Goal: Transaction & Acquisition: Download file/media

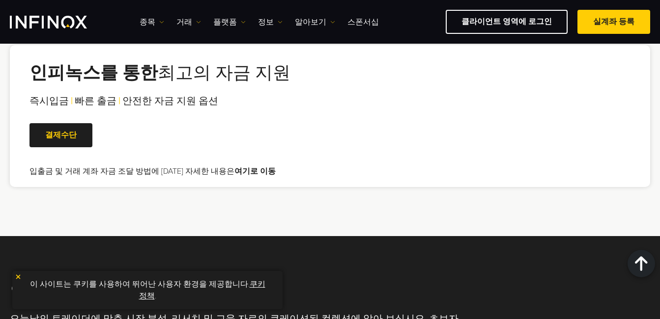
scroll to position [1966, 0]
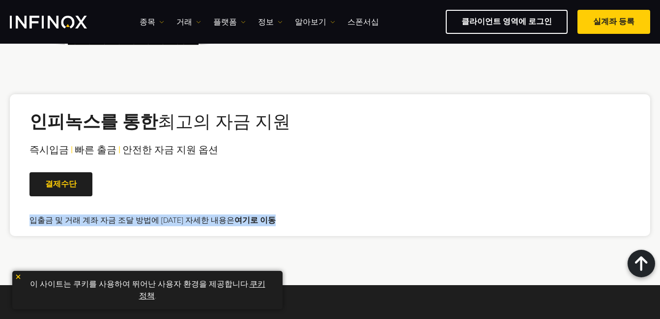
drag, startPoint x: 32, startPoint y: 196, endPoint x: 282, endPoint y: 194, distance: 249.6
click at [282, 194] on div "인피녹스를 통한 최고의 자금 지원 즉시입금 | 빠른 출금 | 안전한 자금 지원 옵션 | 결제수단 입출금 및 거래 계좌 자금 조달 방법에 대한 …" at bounding box center [330, 165] width 640 height 142
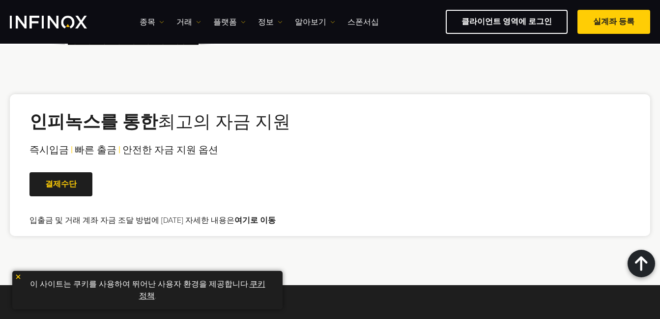
scroll to position [0, 0]
click at [239, 216] on link "여기로 이동" at bounding box center [254, 221] width 41 height 10
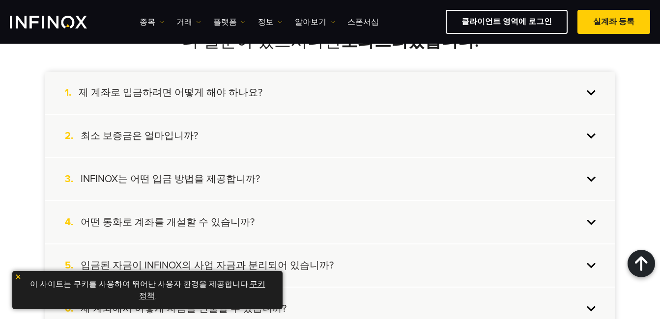
scroll to position [1916, 0]
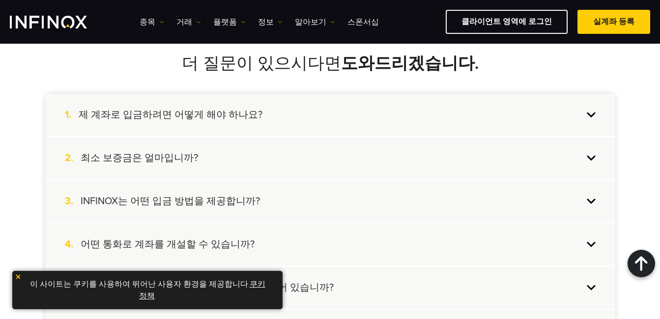
click at [588, 143] on div "2. 최소 보증금은 얼마입니까?" at bounding box center [330, 158] width 570 height 42
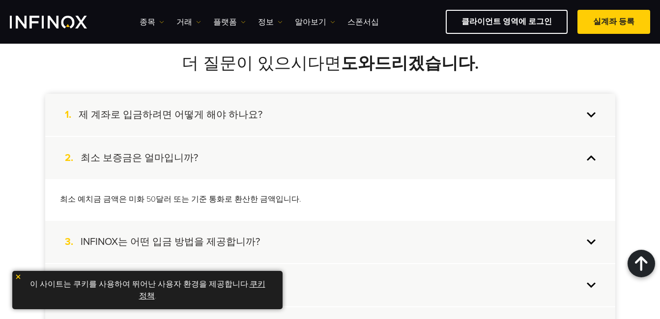
scroll to position [0, 0]
click at [590, 105] on div "1. 제 계좌로 입금하려면 어떻게 해야 하나요?" at bounding box center [330, 115] width 570 height 42
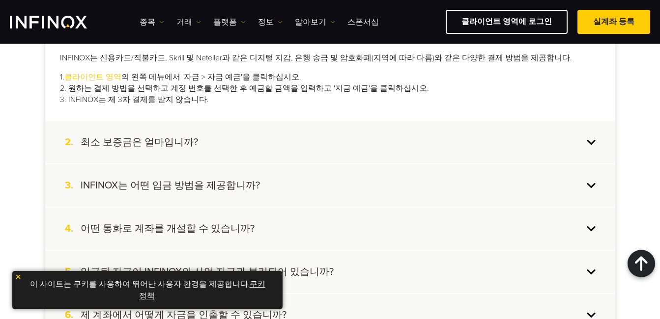
scroll to position [2064, 0]
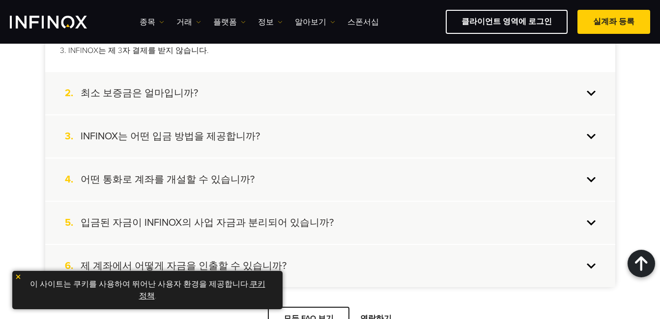
click at [593, 167] on div "4. 어떤 통화로 계좌를 개설할 수 있습니까?" at bounding box center [330, 180] width 570 height 42
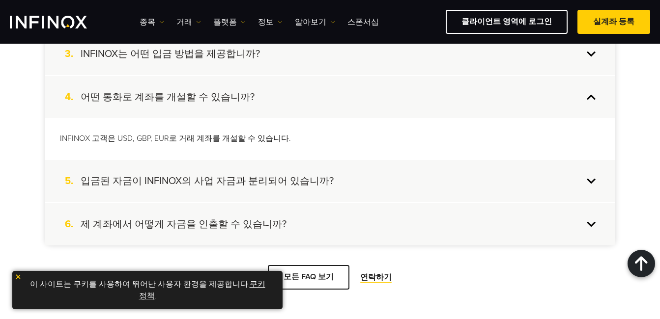
scroll to position [0, 0]
click at [591, 168] on div "5. 입금된 자금이 INFINOX의 사업 자금과 분리되어 있습니까?" at bounding box center [330, 181] width 570 height 42
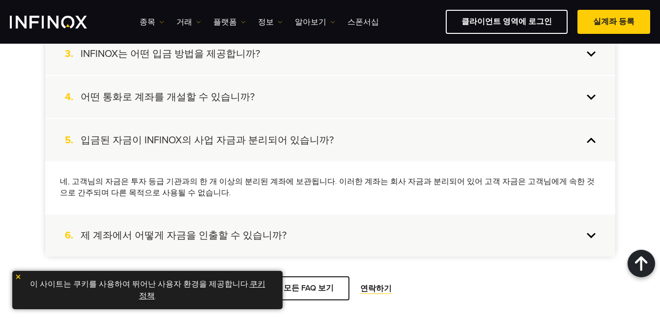
click at [594, 226] on div "6. 제 계좌에서 어떻게 자금을 인출할 수 있습니까?" at bounding box center [330, 236] width 570 height 42
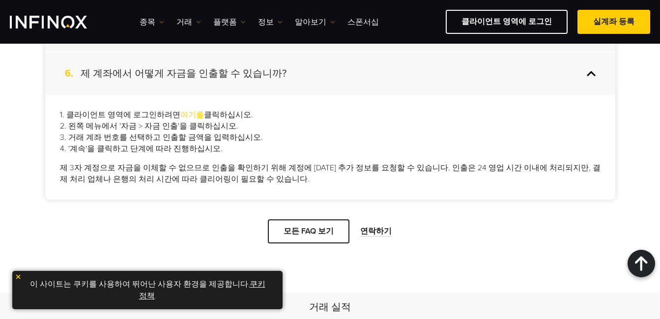
scroll to position [2113, 0]
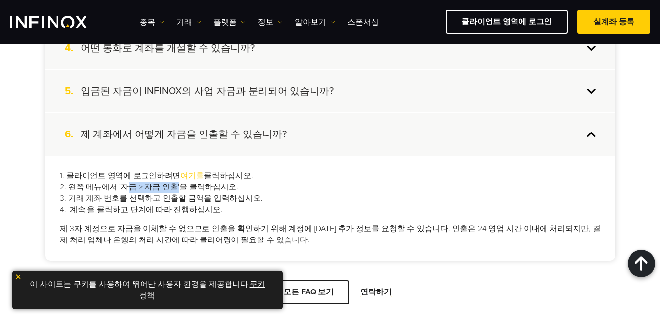
drag, startPoint x: 116, startPoint y: 176, endPoint x: 171, endPoint y: 178, distance: 54.6
click at [171, 178] on p "1. 클라이언트 영역에 로그인하려면 여기를 클릭하십시오. 2. 왼쪽 메뉴에서 '자금 > 자금 인출'을 클릭하십시오. 3. 거래 계좌 번호를 선…" at bounding box center [330, 193] width 541 height 45
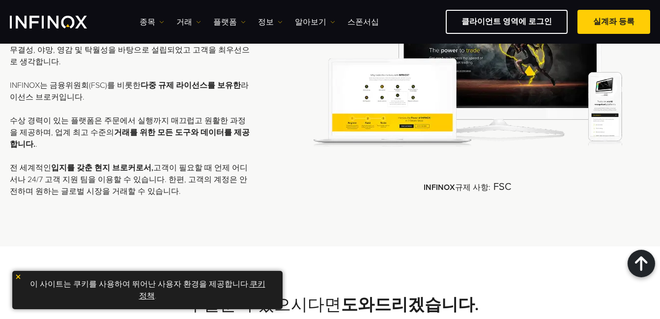
scroll to position [1626, 0]
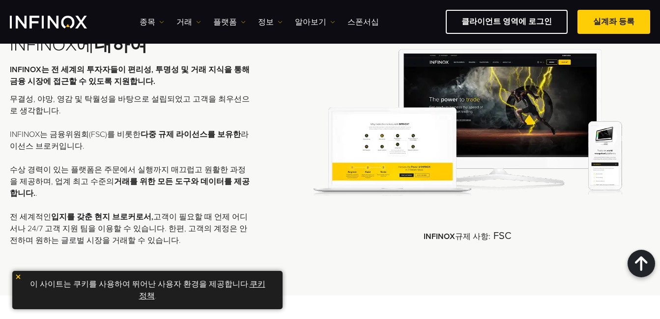
click at [19, 277] on img at bounding box center [18, 277] width 7 height 7
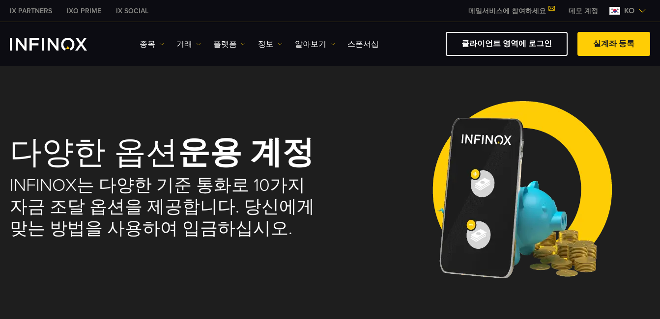
scroll to position [0, 0]
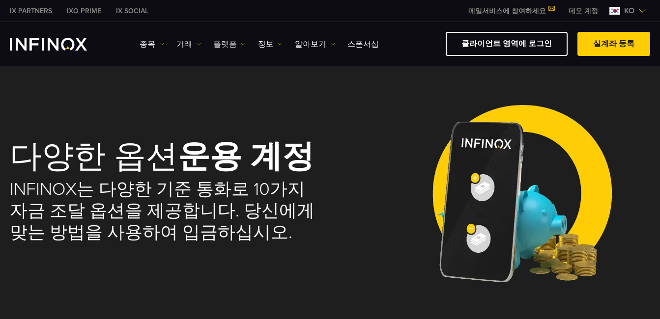
click at [237, 47] on link "플랫폼" at bounding box center [229, 44] width 32 height 12
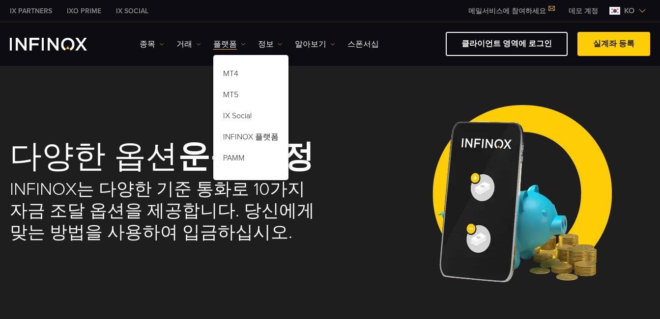
click at [341, 98] on div "다양한 옵션 운용 계정 INFINOX는 다양한 기준 통화로 10가지 자금 조달 옵션을 제공합니다. 당신에게 맞는 방법을 사용하여 입금하십시오." at bounding box center [330, 192] width 640 height 215
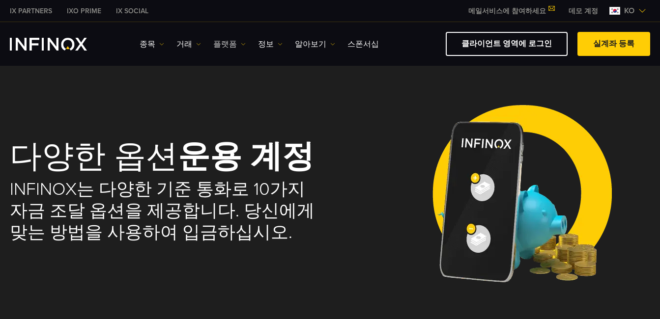
click at [239, 47] on link "플랫폼" at bounding box center [229, 44] width 32 height 12
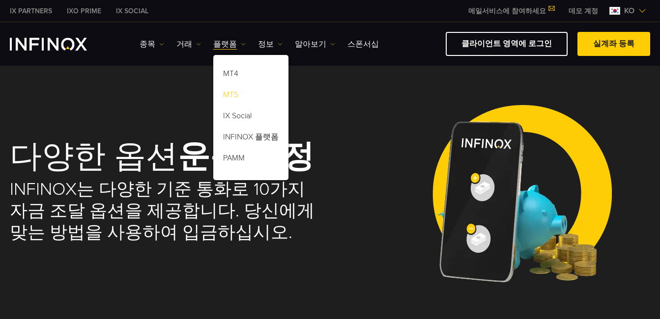
click at [245, 92] on link "MT5" at bounding box center [250, 96] width 75 height 21
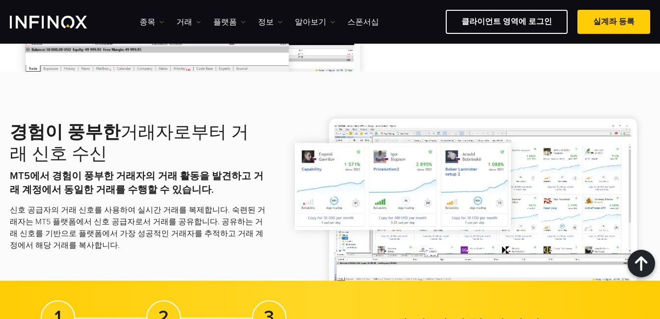
scroll to position [1474, 0]
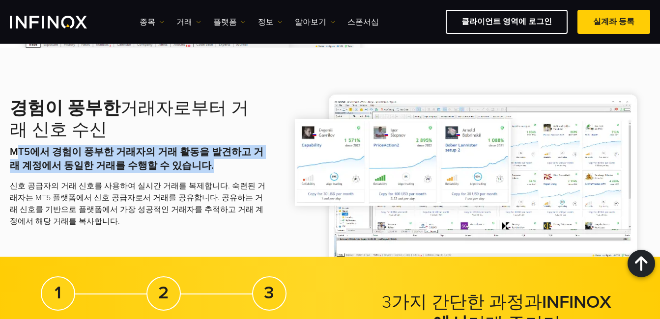
drag, startPoint x: 16, startPoint y: 154, endPoint x: 200, endPoint y: 165, distance: 184.6
click at [200, 165] on p "MT5에서 경험이 풍부한 거래자의 거래 활동을 발견하고 거래 계정에서 동일한 거래를 수행할 수 있습니다." at bounding box center [138, 159] width 256 height 28
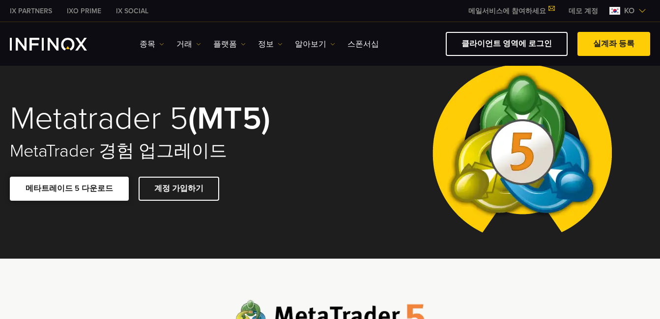
scroll to position [0, 0]
click at [86, 191] on link "메타트레이드 5 다운로드" at bounding box center [69, 189] width 119 height 24
click at [371, 105] on div "Metatrader 5 (MT5) MetaTrader 경험 업그레이드 메타트레이드 5 다운로드 계정 가입하기" at bounding box center [330, 151] width 660 height 215
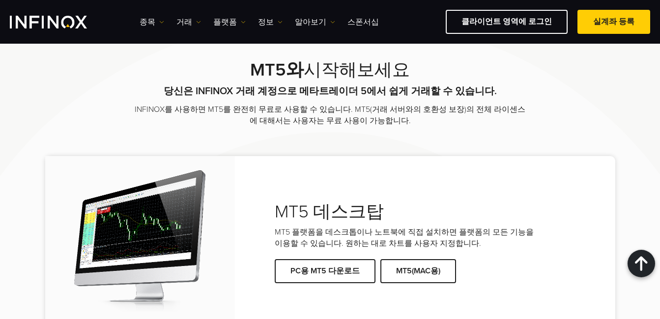
scroll to position [1966, 0]
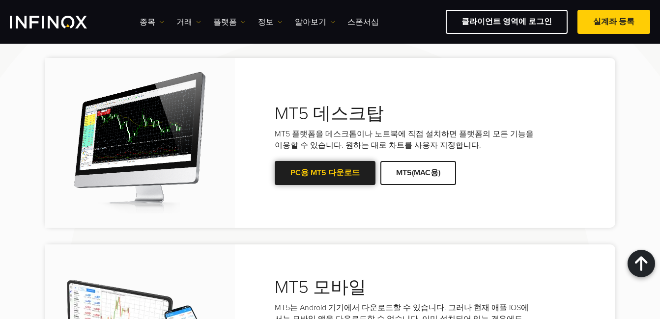
click at [324, 164] on link "PC용 MT5 다운로드" at bounding box center [325, 173] width 101 height 24
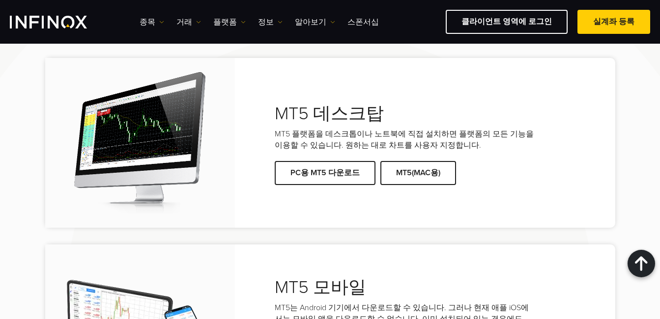
click at [332, 198] on div "MT5 데스크탑 MT5 플랫폼을 데스크톱이나 노트북에 직접 설치하면 플랫폼의 모든 기능을 이용할 수 있습니다. 원하는 대로 차트를 사용자 지정…" at bounding box center [330, 143] width 570 height 170
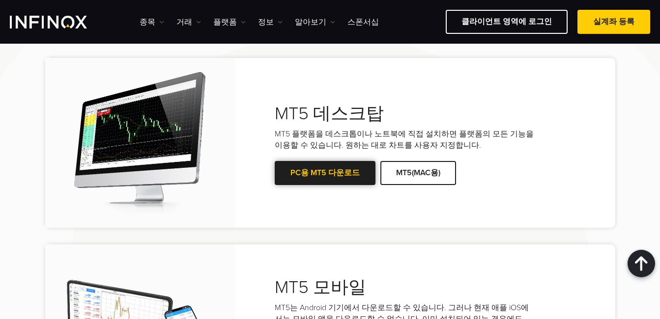
click at [327, 166] on link "PC용 MT5 다운로드" at bounding box center [325, 173] width 101 height 24
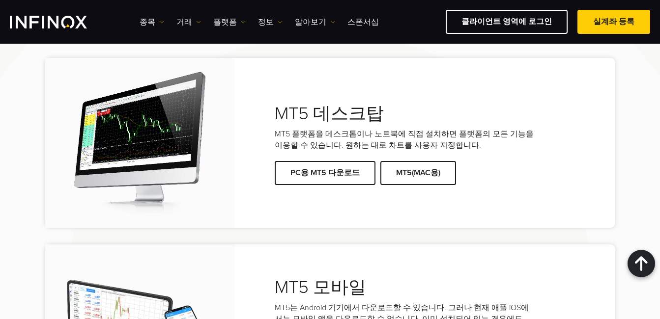
click at [348, 129] on p "MT5 플랫폼을 데스크톱이나 노트북에 직접 설치하면 플랫폼의 모든 기능을 이용할 수 있습니다. 원하는 대로 차트를 사용자 지정합니다." at bounding box center [405, 140] width 261 height 23
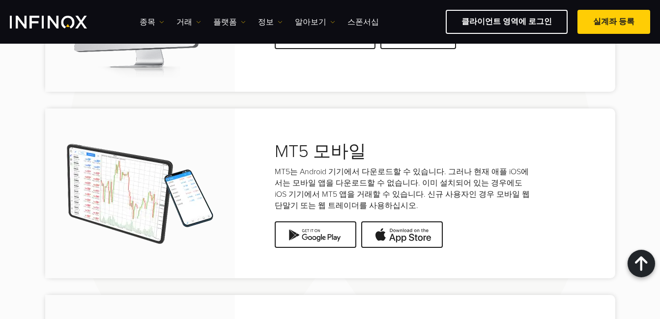
scroll to position [2310, 0]
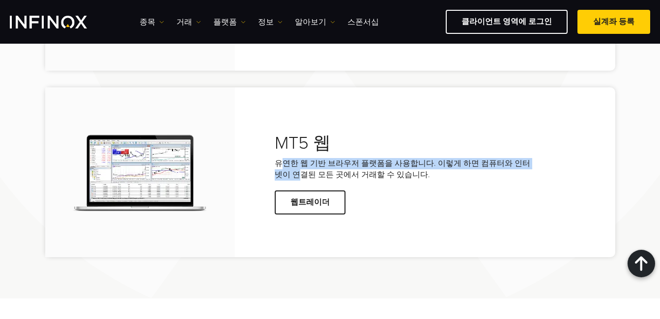
drag, startPoint x: 280, startPoint y: 152, endPoint x: 537, endPoint y: 157, distance: 257.5
click at [537, 157] on div "MT5 웹 유연한 웹 기반 브라우저 플랫폼을 사용합니다. 이렇게 하면 컴퓨터와 인터넷이 연결된 모든 곳에서 거래할 수 있습니다. 웹트레이더" at bounding box center [425, 173] width 380 height 104
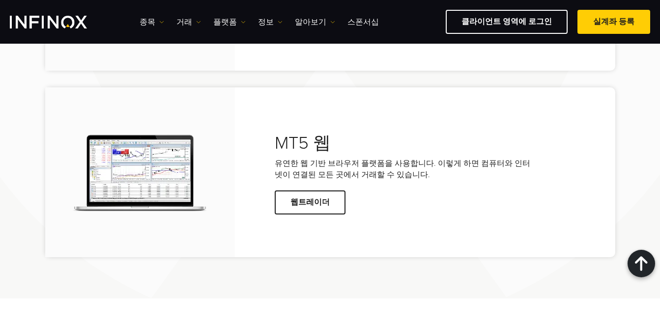
scroll to position [0, 0]
drag, startPoint x: 272, startPoint y: 165, endPoint x: 402, endPoint y: 162, distance: 130.7
click at [402, 162] on div "MT5 웹 유연한 웹 기반 브라우저 플랫폼을 사용합니다. 이렇게 하면 컴퓨터와 인터넷이 연결된 모든 곳에서 거래할 수 있습니다. 웹트레이더" at bounding box center [425, 173] width 380 height 104
click at [402, 162] on p "유연한 웹 기반 브라우저 플랫폼을 사용합니다. 이렇게 하면 컴퓨터와 인터넷이 연결된 모든 곳에서 거래할 수 있습니다." at bounding box center [405, 169] width 261 height 23
click at [310, 195] on link "웹트레이더" at bounding box center [310, 203] width 71 height 24
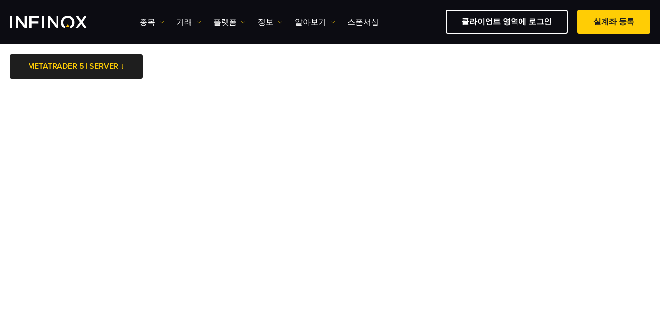
scroll to position [98, 0]
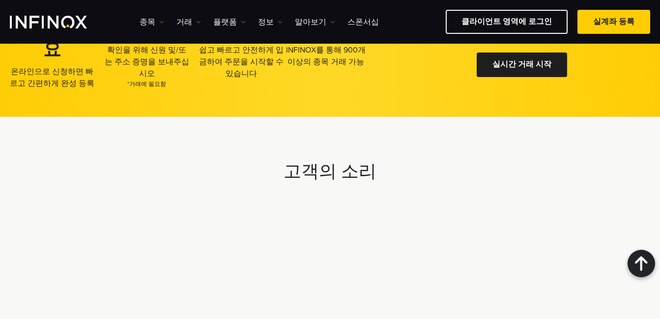
scroll to position [2457, 0]
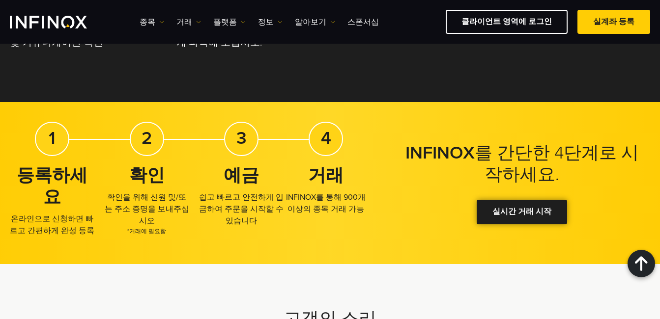
click at [514, 200] on link "실시간 거래 시작" at bounding box center [522, 212] width 90 height 24
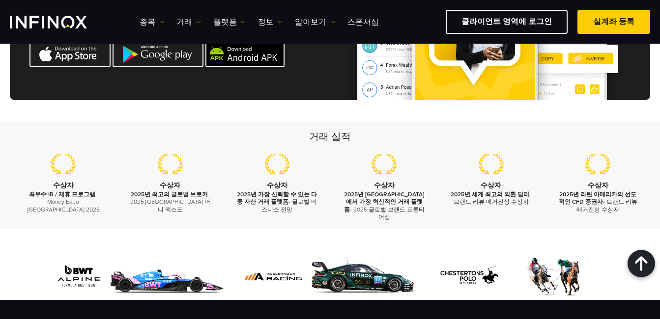
scroll to position [3336, 0]
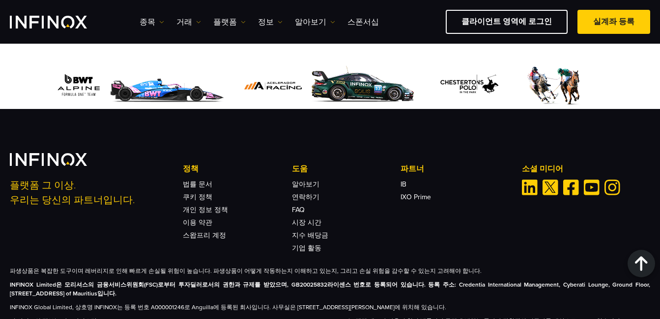
click at [252, 153] on div "플랫폼 그 이상. 우리는 당신의 파트너입니다. 정책 법률 문서 쿠키 정책 개인 정보 정책 이용 약관" at bounding box center [330, 202] width 640 height 99
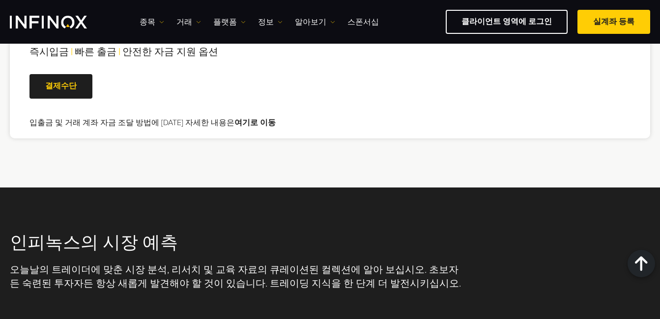
scroll to position [1921, 0]
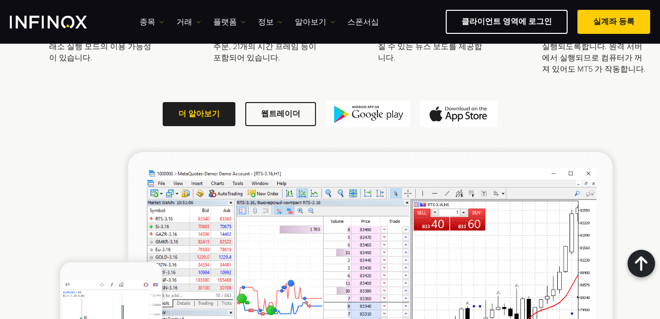
scroll to position [1394, 0]
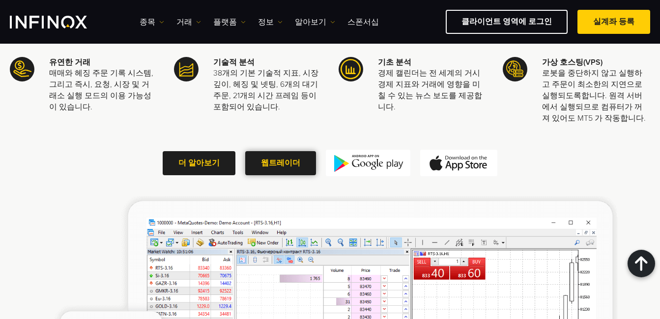
click at [278, 154] on link "웹트레이더" at bounding box center [280, 163] width 71 height 24
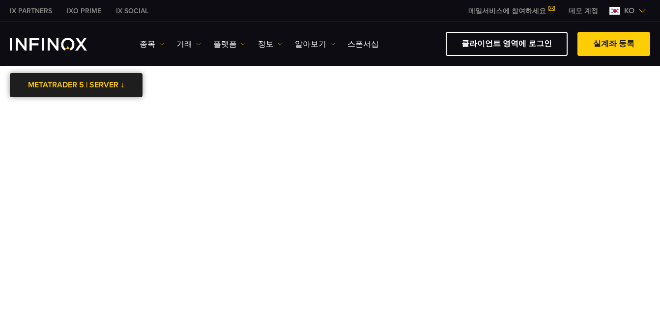
click at [100, 88] on link "METATRADER 5 | SERVER ↓" at bounding box center [76, 85] width 133 height 24
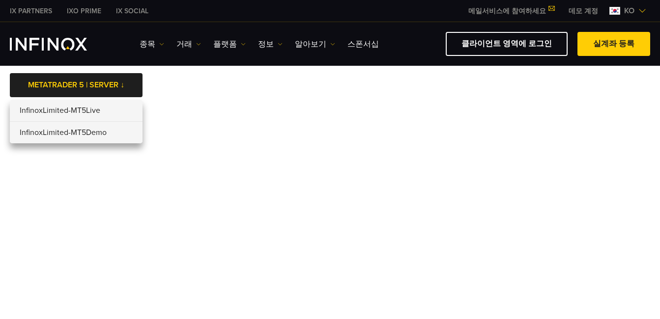
click at [95, 134] on li "InfinoxLimited-MT5Demo" at bounding box center [76, 133] width 133 height 22
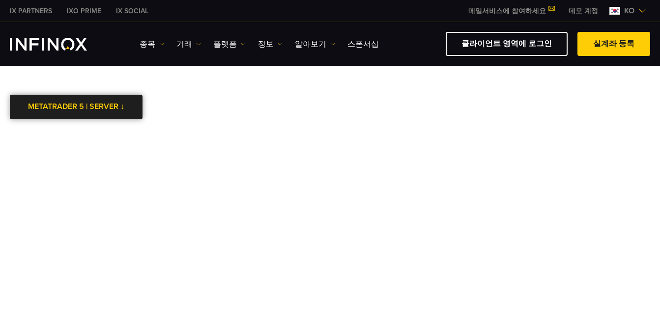
click at [76, 107] on div at bounding box center [76, 107] width 0 height 0
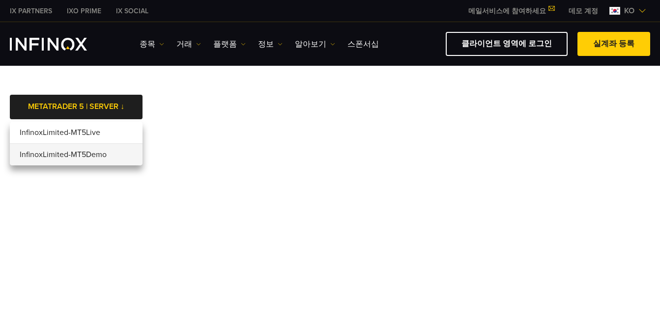
click at [84, 156] on li "InfinoxLimited-MT5Demo" at bounding box center [76, 155] width 133 height 22
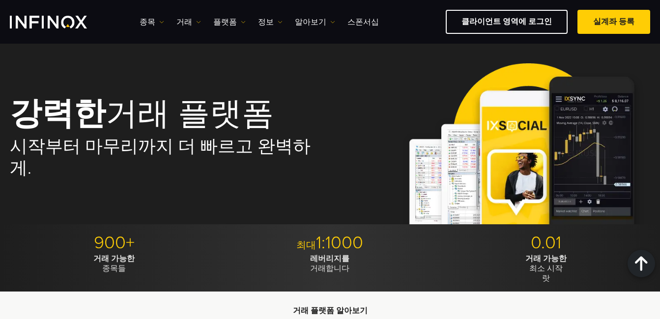
scroll to position [1327, 0]
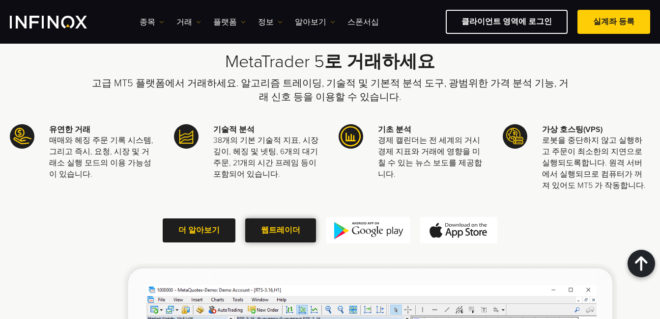
click at [283, 219] on link "웹트레이더" at bounding box center [280, 231] width 71 height 24
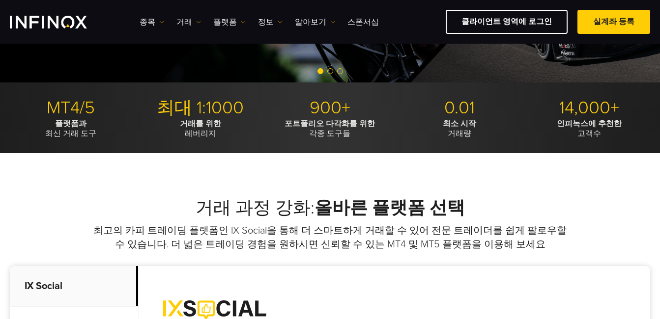
scroll to position [93, 0]
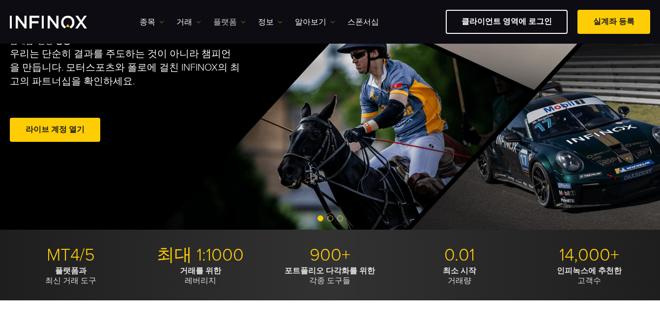
click at [221, 22] on link "플랫폼" at bounding box center [229, 22] width 32 height 12
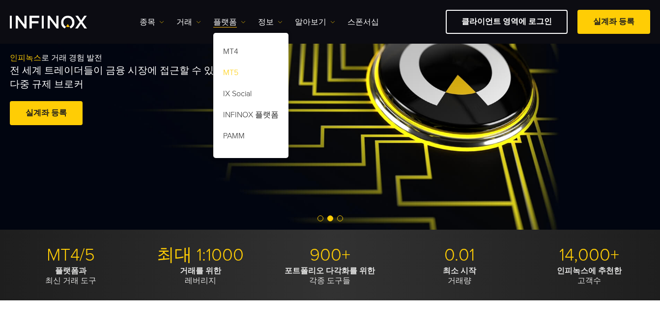
click at [241, 73] on link "MT5" at bounding box center [250, 74] width 75 height 21
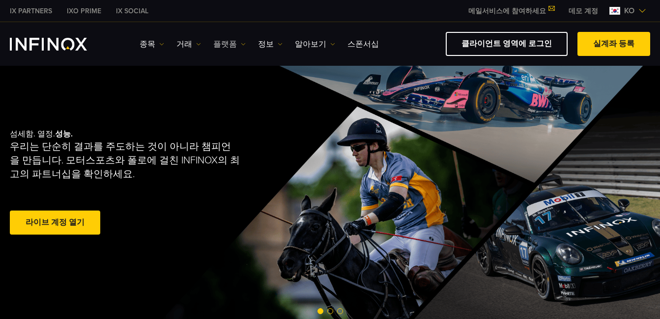
click at [235, 45] on link "플랫폼" at bounding box center [229, 44] width 32 height 12
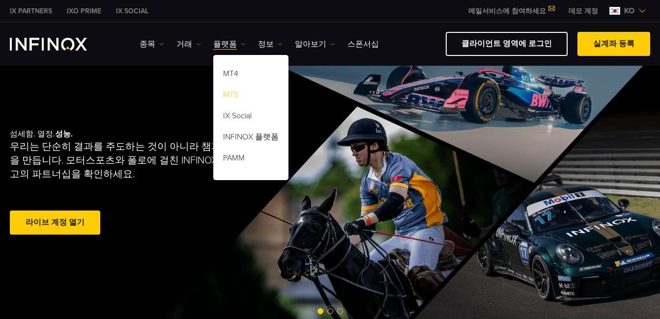
click at [237, 96] on link "MT5" at bounding box center [250, 96] width 75 height 21
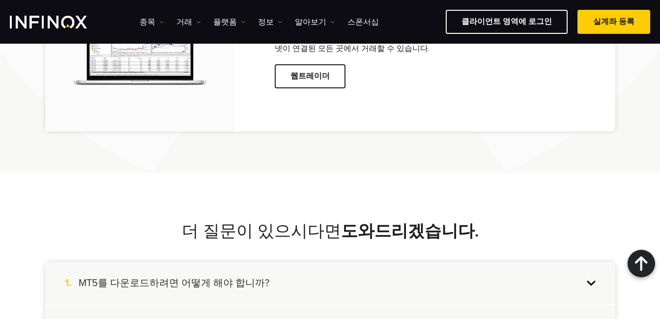
scroll to position [2272, 0]
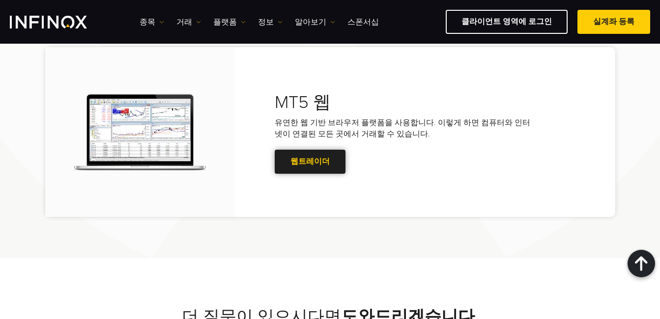
click at [308, 150] on link "웹트레이더" at bounding box center [310, 162] width 71 height 24
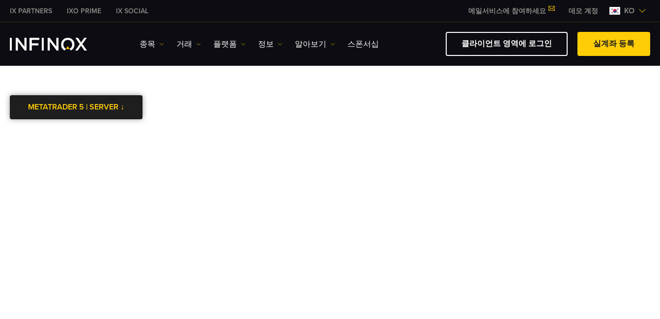
click at [106, 107] on link "METATRADER 5 | SERVER ↓" at bounding box center [76, 107] width 133 height 24
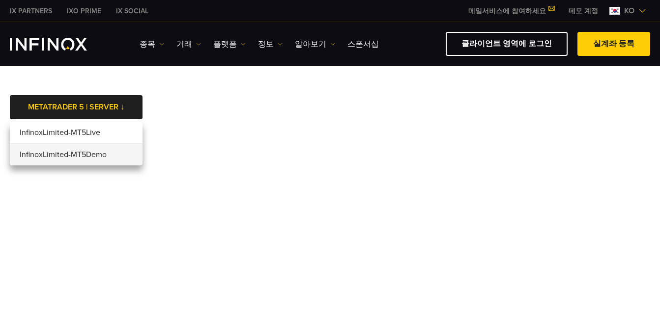
click at [98, 154] on li "InfinoxLimited-MT5Demo" at bounding box center [76, 155] width 133 height 22
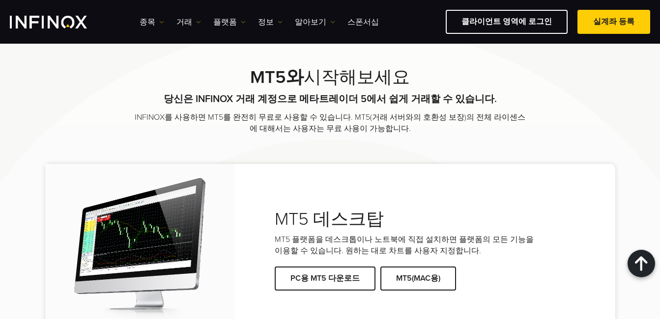
scroll to position [1362, 0]
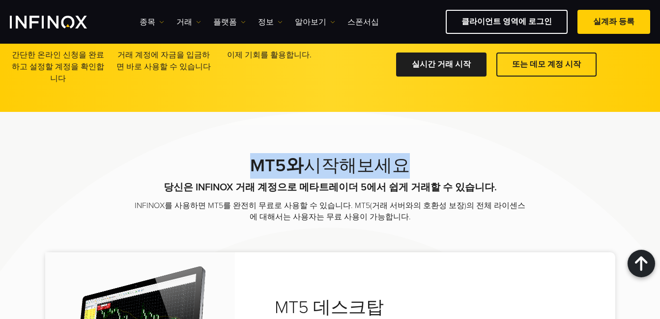
drag, startPoint x: 247, startPoint y: 142, endPoint x: 450, endPoint y: 139, distance: 202.5
click at [450, 153] on h2 "MT5와 시작해보세요" at bounding box center [330, 166] width 393 height 26
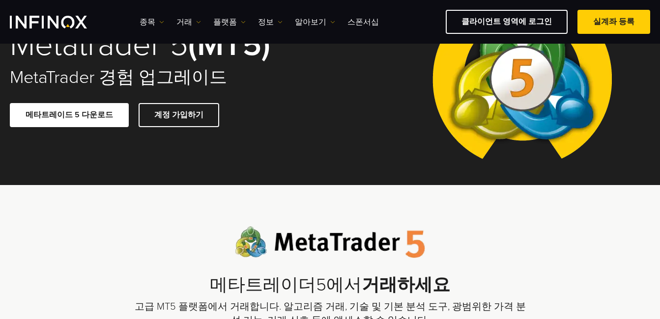
scroll to position [0, 0]
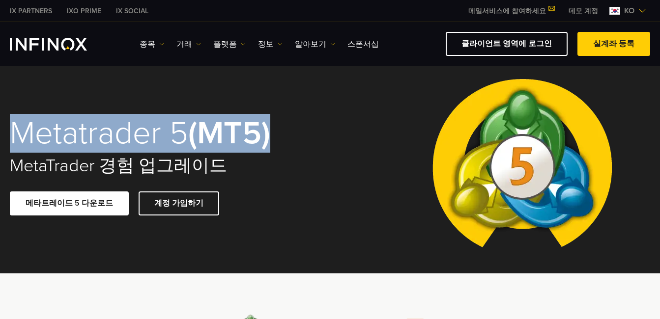
drag, startPoint x: 16, startPoint y: 133, endPoint x: 295, endPoint y: 131, distance: 279.1
click at [295, 131] on h1 "Metatrader 5 (MT5)" at bounding box center [163, 133] width 307 height 33
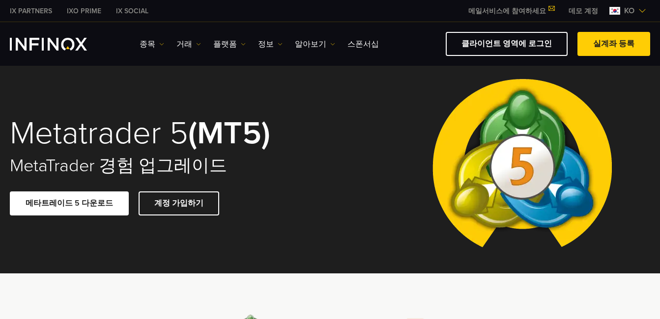
drag, startPoint x: 143, startPoint y: 48, endPoint x: 377, endPoint y: 51, distance: 234.4
click at [377, 51] on div "IX Social 종목 종목 상품 정보 거래" at bounding box center [330, 44] width 640 height 24
drag, startPoint x: 377, startPoint y: 51, endPoint x: 329, endPoint y: 116, distance: 81.6
click at [329, 116] on div "Metatrader 5 (MT5) MetaTrader 경험 업그레이드 메타트레이드 5 다운로드 계정 가입하기" at bounding box center [330, 165] width 660 height 215
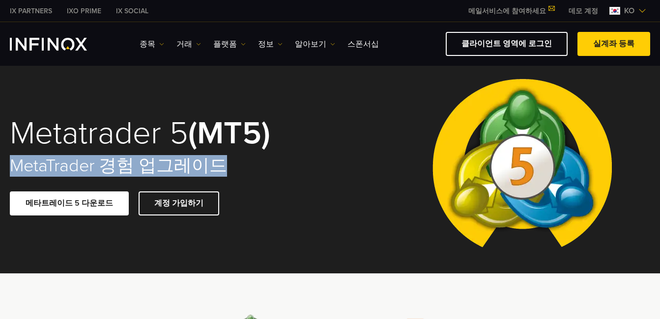
drag, startPoint x: 12, startPoint y: 165, endPoint x: 289, endPoint y: 167, distance: 277.2
click at [289, 167] on h2 "MetaTrader 경험 업그레이드" at bounding box center [163, 166] width 307 height 22
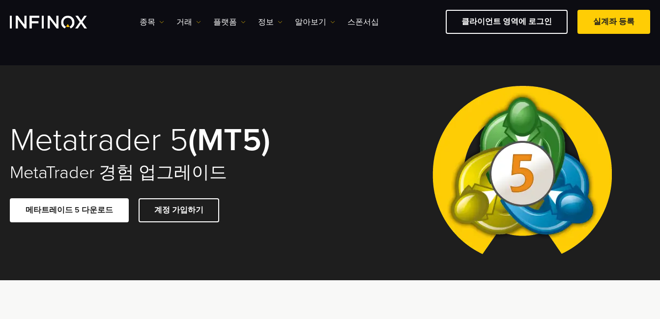
scroll to position [197, 0]
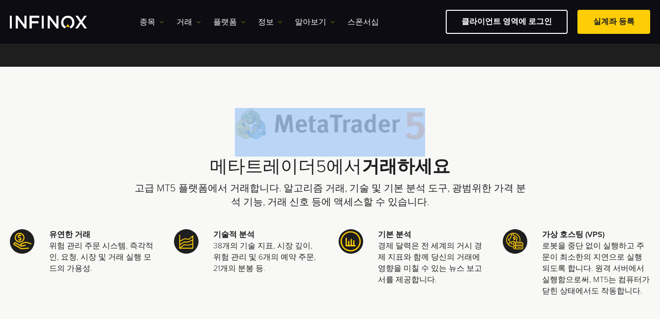
drag, startPoint x: 214, startPoint y: 122, endPoint x: 501, endPoint y: 122, distance: 286.5
click at [501, 122] on div "메타트레이더5에서 거래하세요 고급 MT5 플랫폼에서 거래합니다. 알고리즘 거래, 기술 및 기본 분석 도구, 광범위한 가격 분석 기능, 거래 신…" at bounding box center [330, 158] width 393 height 101
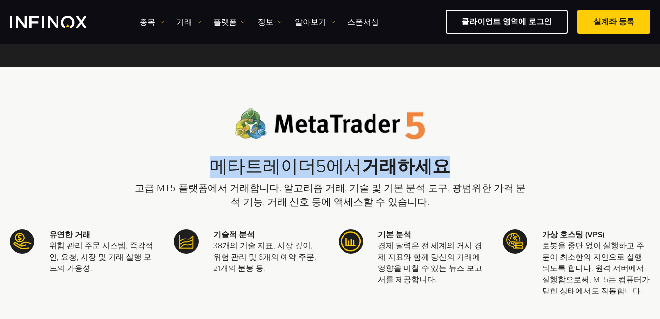
drag, startPoint x: 304, startPoint y: 166, endPoint x: 532, endPoint y: 165, distance: 228.5
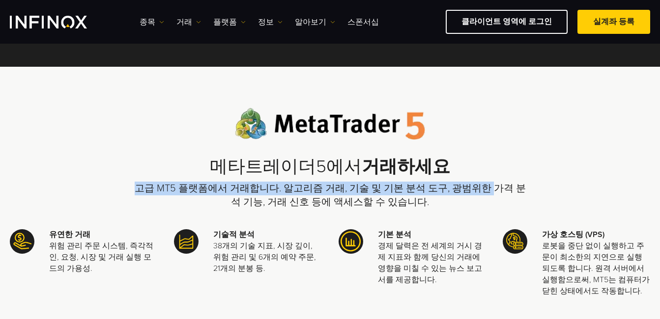
scroll to position [0, 0]
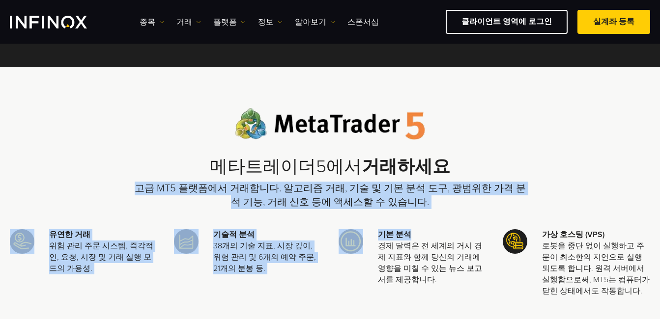
drag, startPoint x: 126, startPoint y: 188, endPoint x: 490, endPoint y: 213, distance: 365.4
drag, startPoint x: 490, startPoint y: 213, endPoint x: 475, endPoint y: 203, distance: 17.9
click at [475, 203] on p "고급 MT5 플랫폼에서 거래합니다. 알고리즘 거래, 기술 및 기본 분석 도구, 광범위한 가격 분석 기능, 거래 신호 등에 액세스할 수 있습니다." at bounding box center [330, 196] width 393 height 28
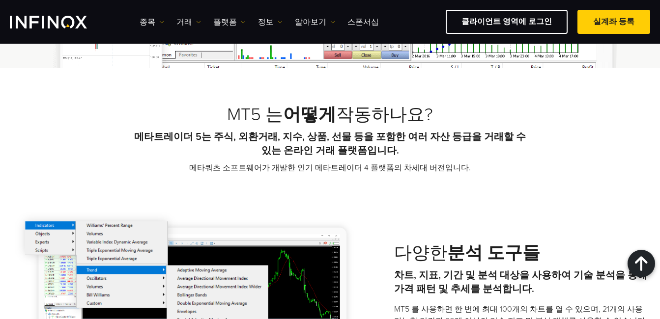
scroll to position [688, 0]
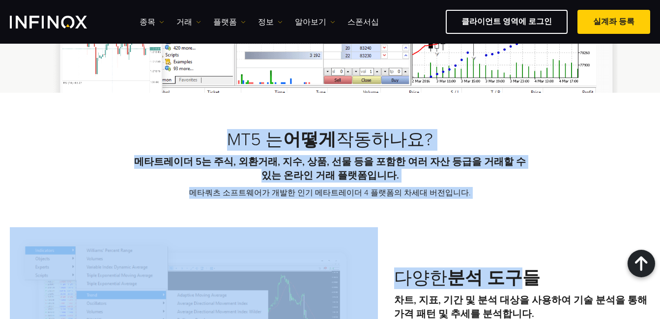
drag, startPoint x: 195, startPoint y: 144, endPoint x: 514, endPoint y: 201, distance: 323.5
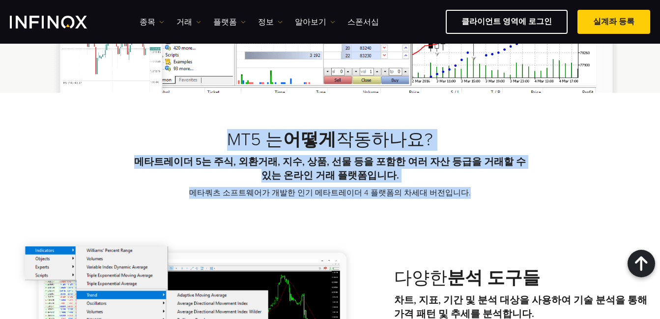
drag, startPoint x: 510, startPoint y: 196, endPoint x: 180, endPoint y: 149, distance: 332.5
click at [180, 149] on div "MT5 는 어떻게 작동하나요? 메타트레이더 5는 주식, 외환거래, 지수, 상품, 선물 등을 포함한 여러 자산 등급을 거래할 수 있는 온라인 거…" at bounding box center [330, 164] width 393 height 70
click at [180, 149] on h2 "MT5 는 어떻게 작동하나요?" at bounding box center [330, 140] width 393 height 22
drag, startPoint x: 179, startPoint y: 142, endPoint x: 478, endPoint y: 198, distance: 304.5
click at [478, 198] on div "MT5 는 어떻게 작동하나요? 메타트레이더 5는 주식, 외환거래, 지수, 상품, 선물 등을 포함한 여러 자산 등급을 거래할 수 있는 온라인 거…" at bounding box center [330, 164] width 393 height 70
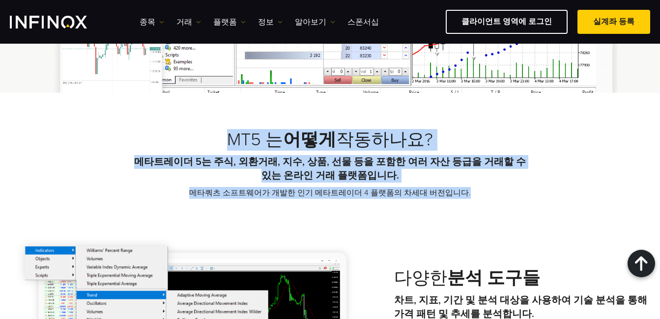
click at [478, 199] on p "메타쿼츠 소프트웨어가 개발한 인기 메타트레이더 4 플랫폼의 차세대 버전입니다." at bounding box center [330, 193] width 393 height 12
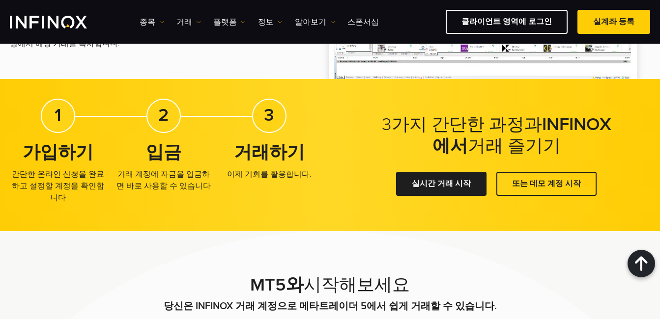
scroll to position [1671, 0]
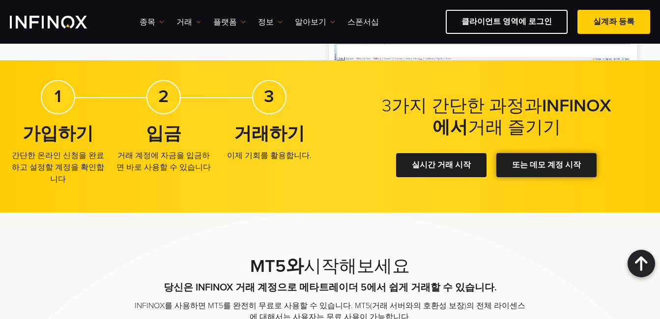
click at [535, 163] on link "또는 데모 계정 시작" at bounding box center [546, 165] width 100 height 24
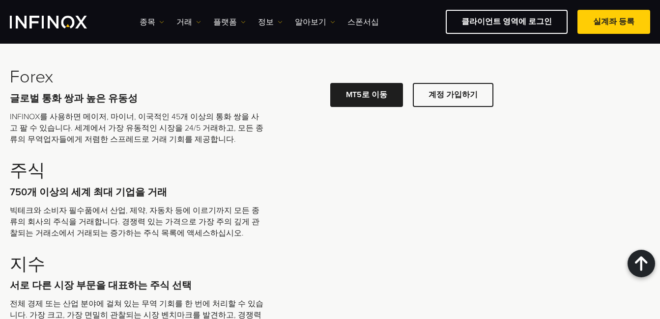
scroll to position [3096, 0]
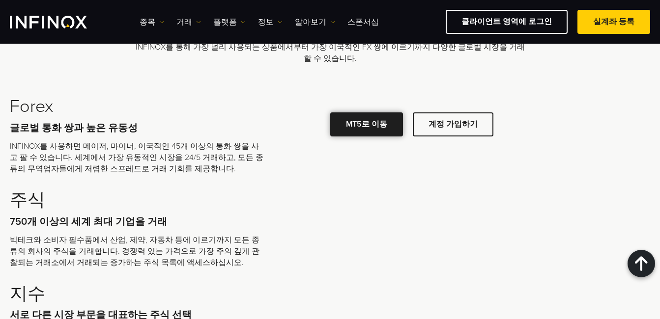
click at [368, 115] on link "MT5로 이동" at bounding box center [366, 125] width 73 height 24
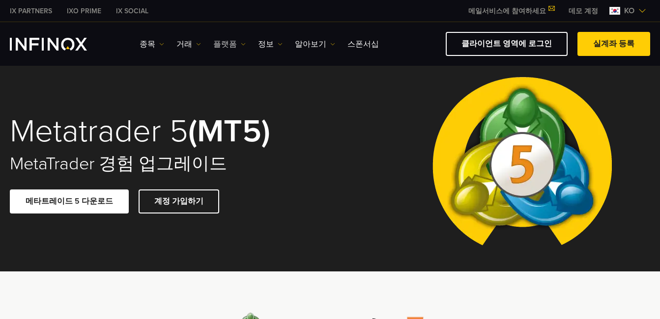
click at [241, 46] on img at bounding box center [243, 44] width 5 height 5
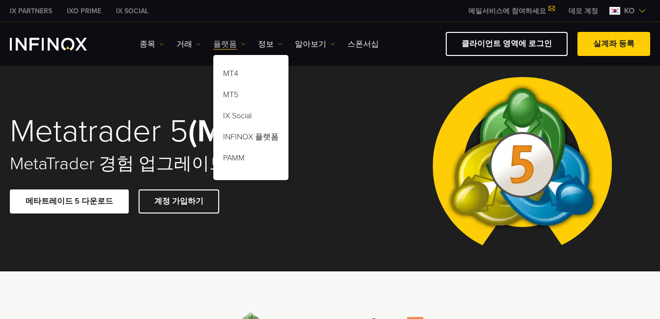
click at [241, 46] on img at bounding box center [243, 44] width 5 height 5
